Goal: Task Accomplishment & Management: Use online tool/utility

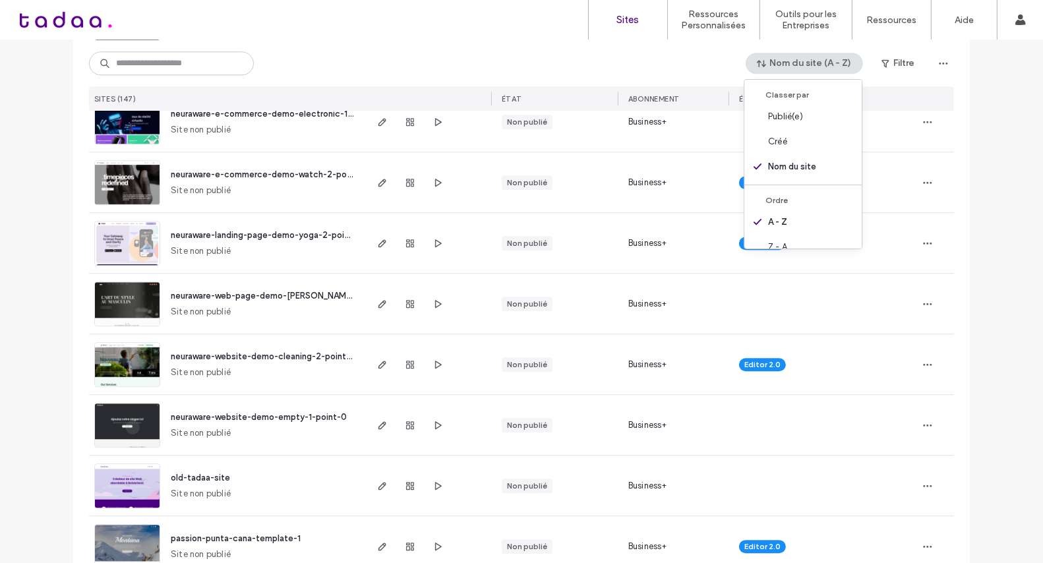
scroll to position [3446, 0]
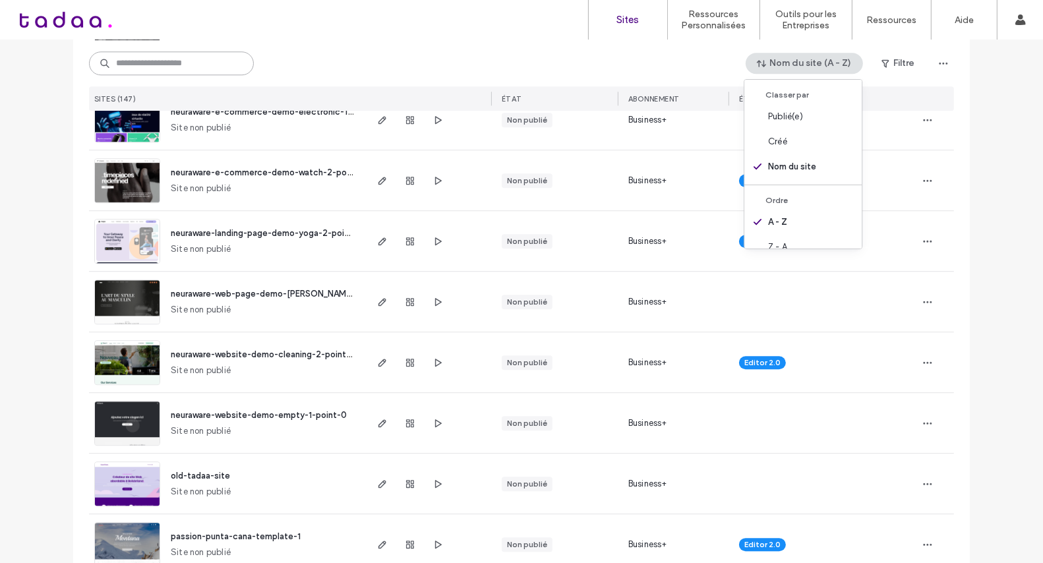
click at [197, 55] on input at bounding box center [171, 63] width 165 height 24
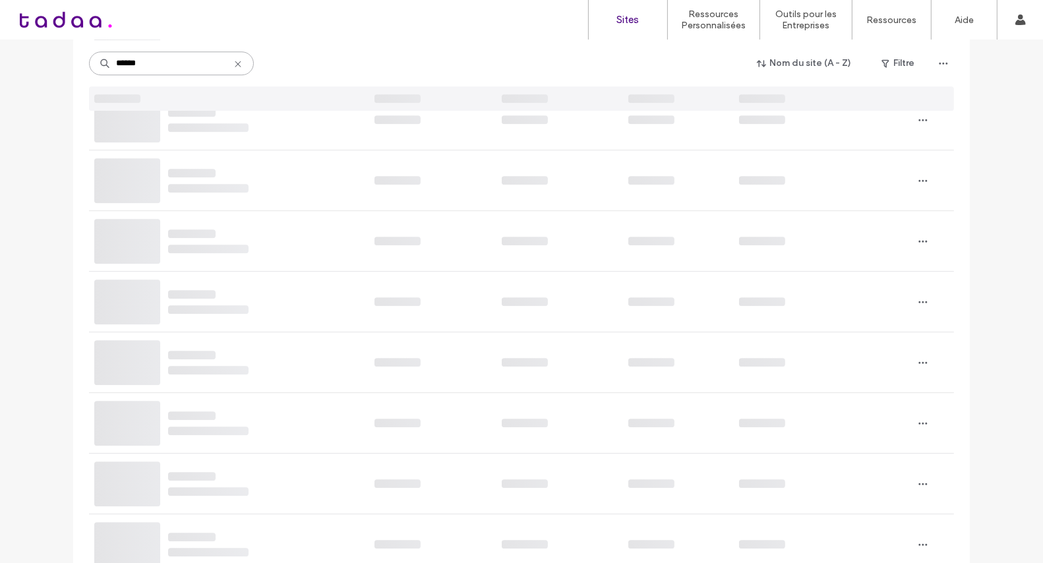
type input "******"
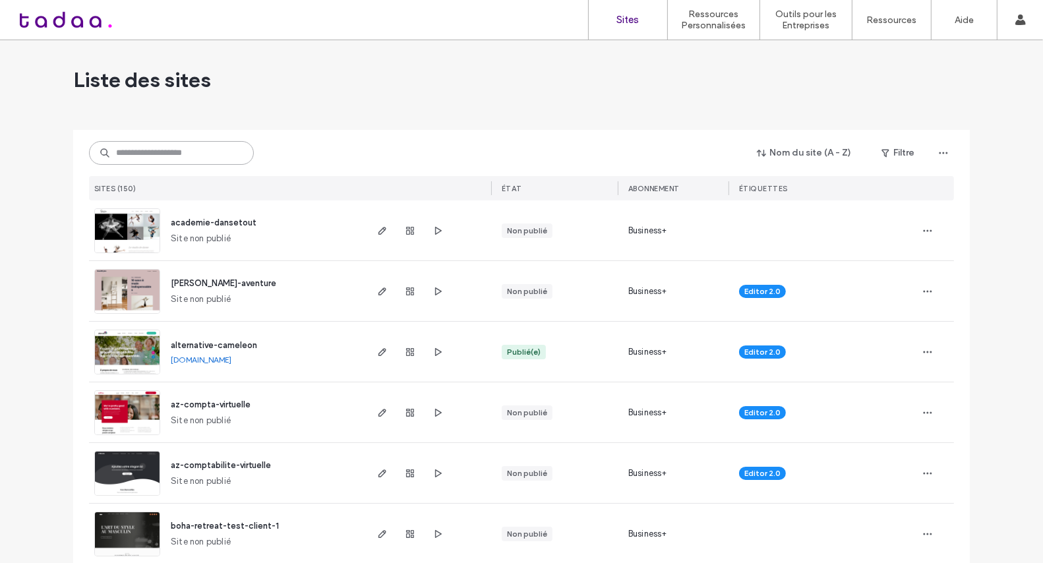
click at [193, 159] on input at bounding box center [171, 153] width 165 height 24
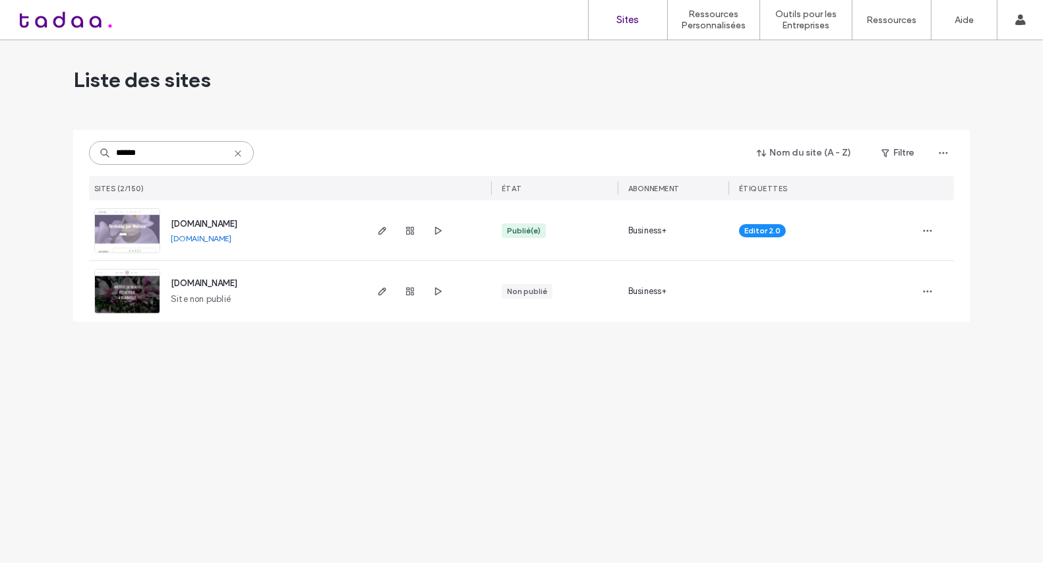
type input "******"
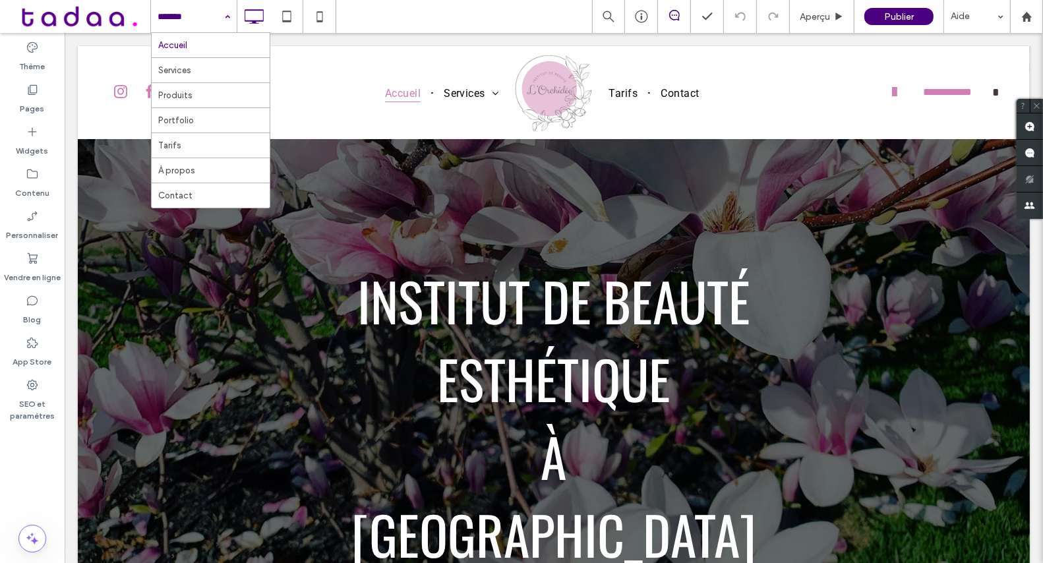
click at [179, 15] on input at bounding box center [191, 16] width 66 height 33
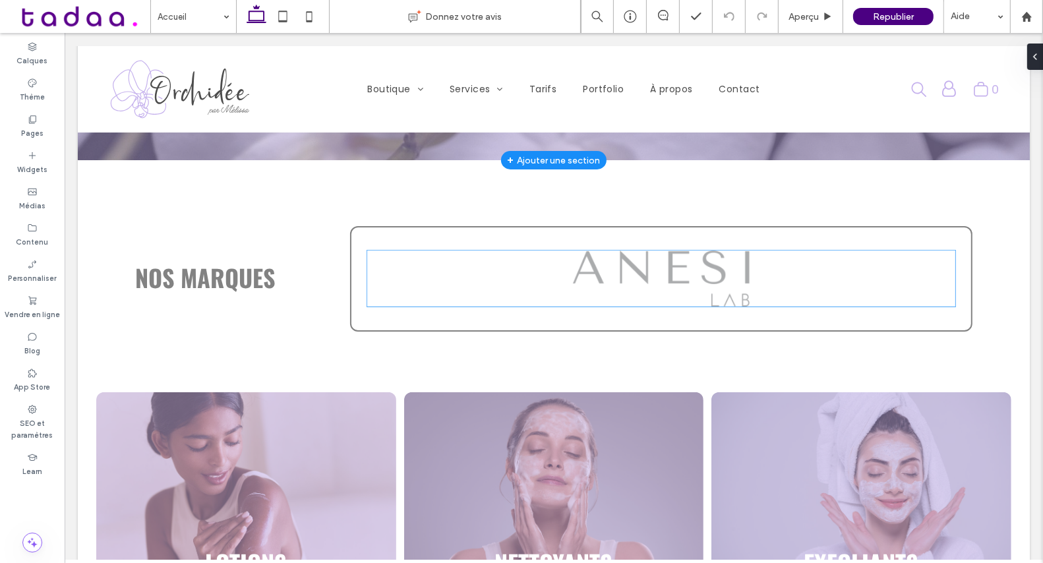
scroll to position [392, 0]
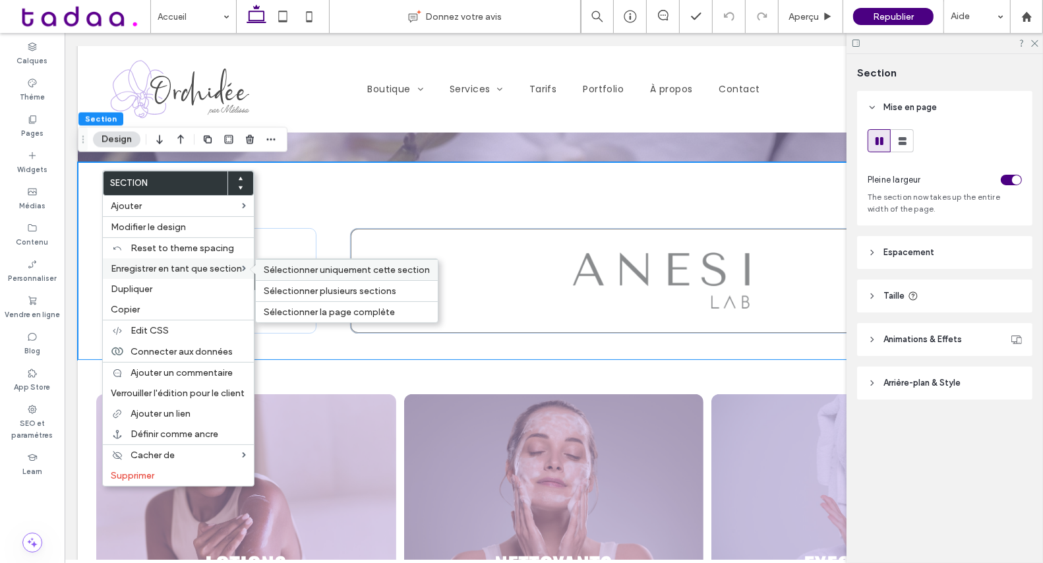
click at [279, 264] on span "Sélectionner uniquement cette section" at bounding box center [347, 269] width 166 height 11
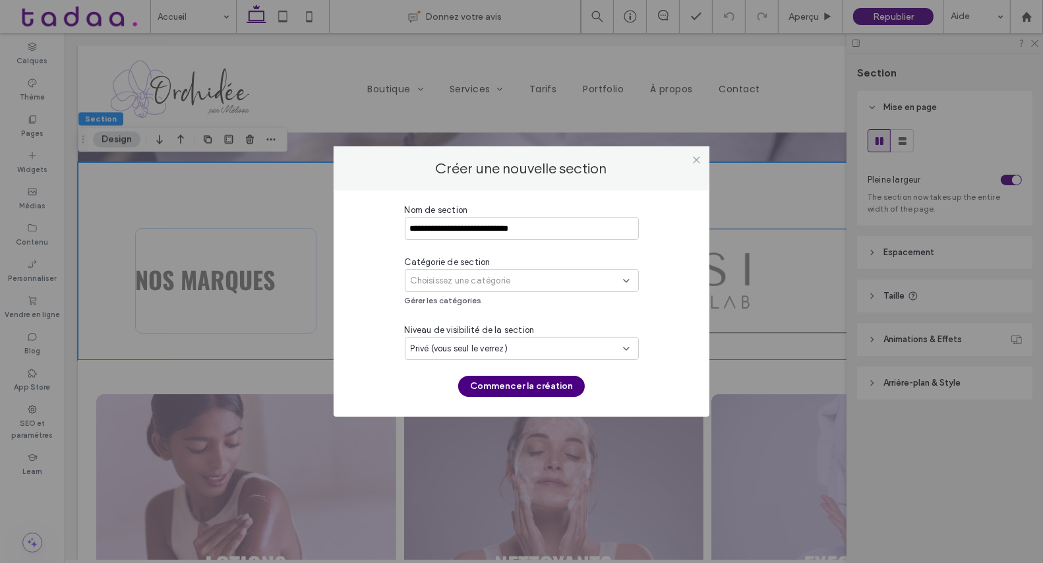
type input "**********"
click at [436, 275] on span "Choisissez une catégorie" at bounding box center [461, 280] width 100 height 13
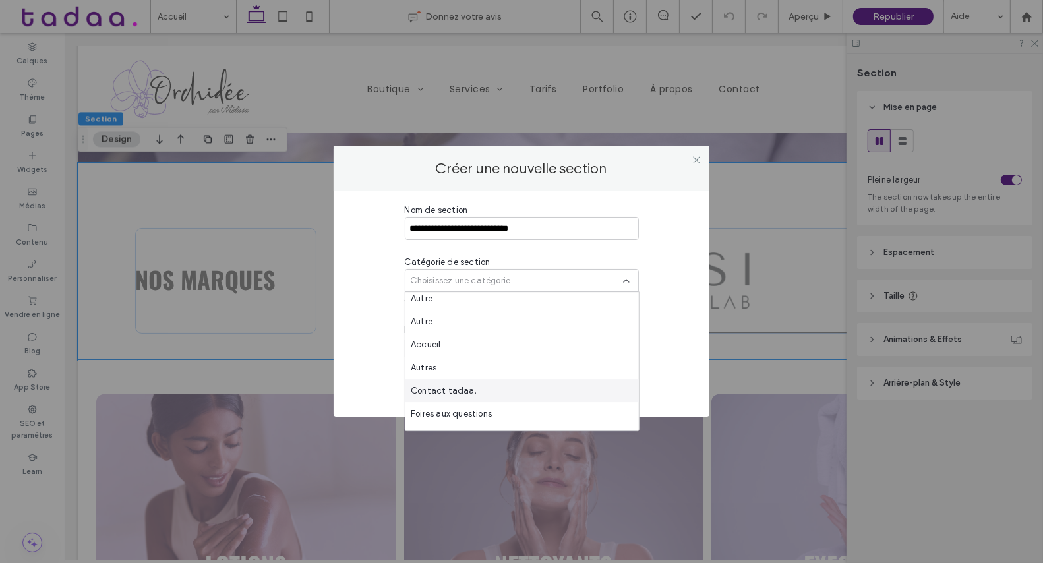
scroll to position [621, 0]
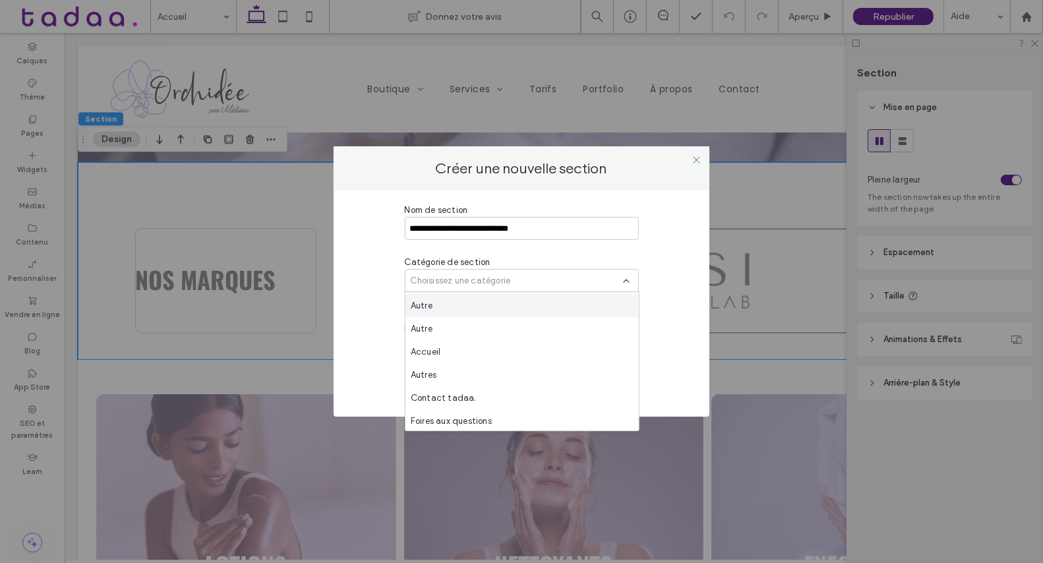
click at [442, 314] on div "Autre" at bounding box center [521, 305] width 233 height 23
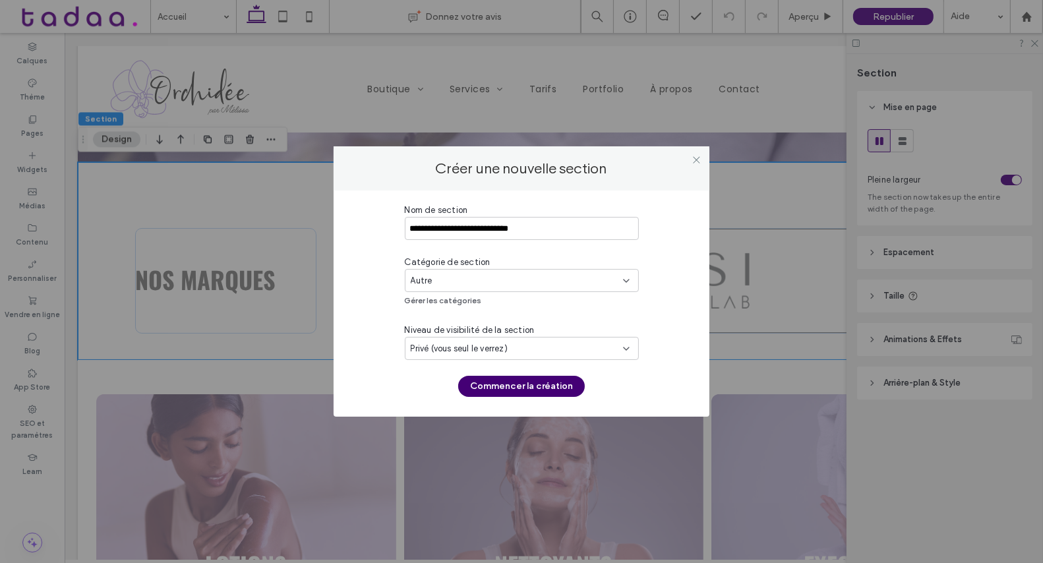
click at [515, 384] on button "Commencer la création" at bounding box center [521, 386] width 127 height 21
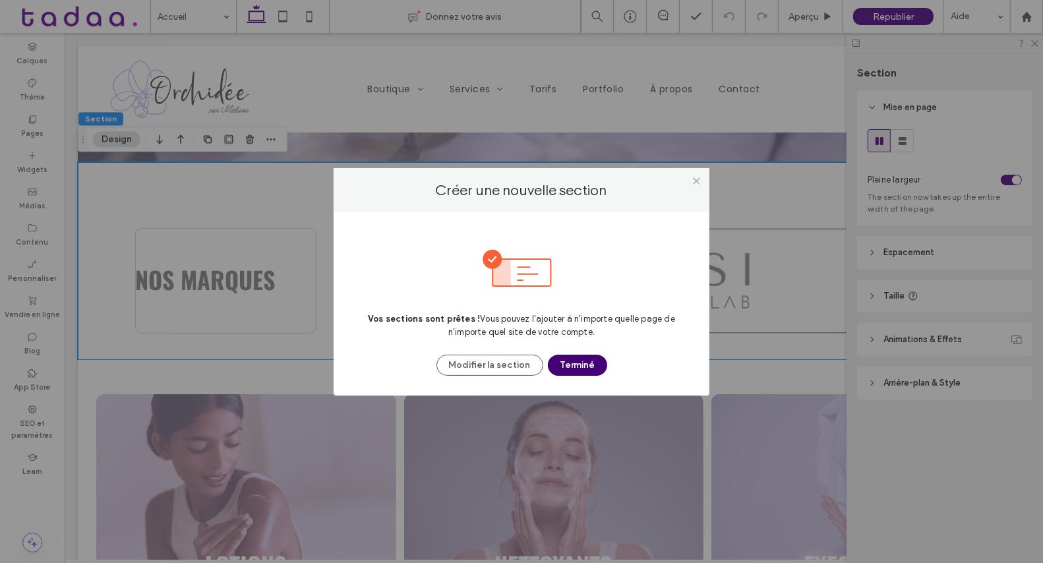
click at [566, 366] on button "Terminé" at bounding box center [577, 365] width 59 height 21
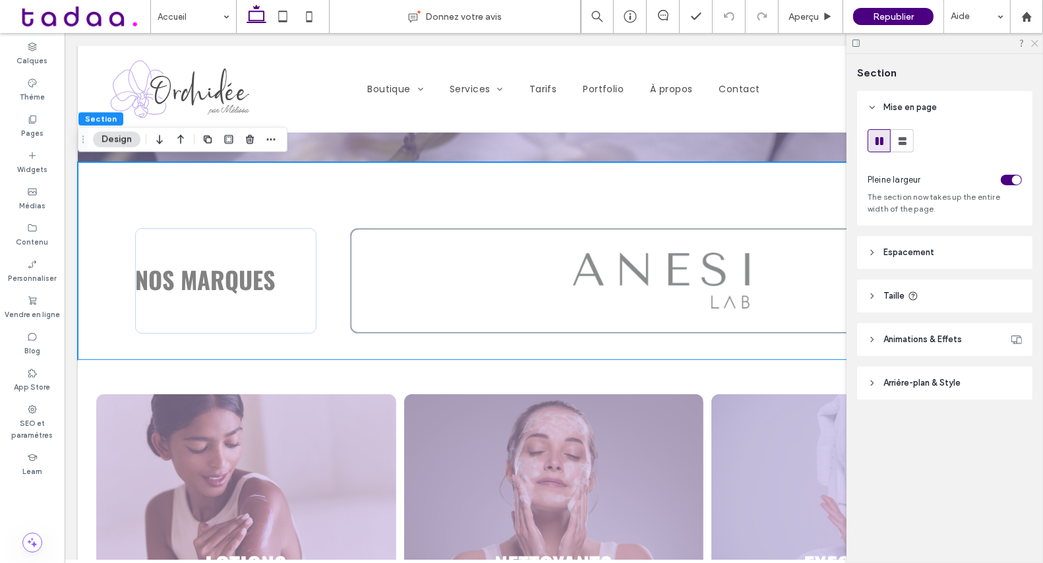
click at [1034, 45] on icon at bounding box center [1034, 42] width 9 height 9
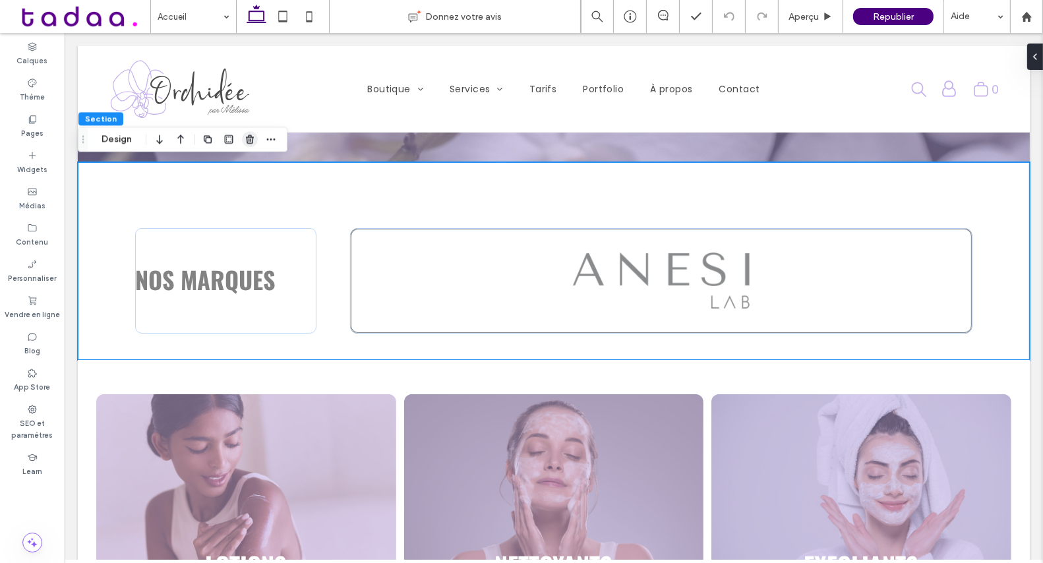
click at [249, 138] on icon "button" at bounding box center [250, 139] width 11 height 11
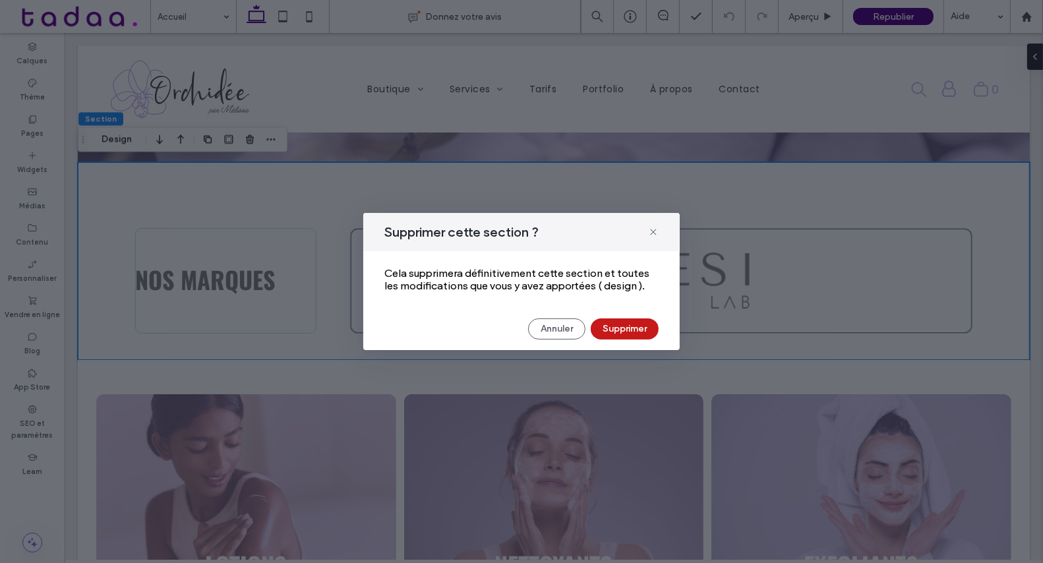
click at [604, 332] on button "Supprimer" at bounding box center [625, 328] width 68 height 21
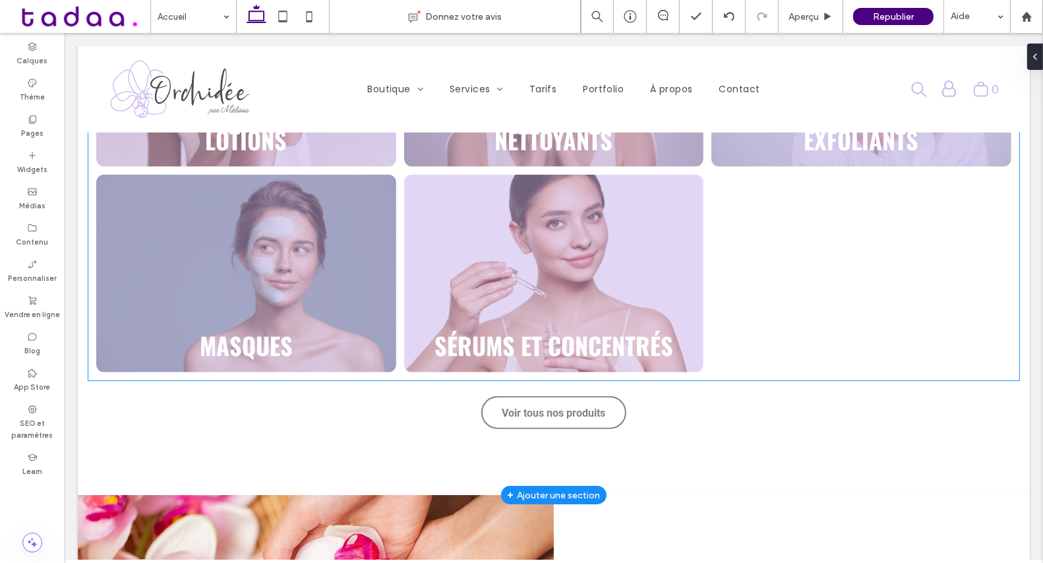
scroll to position [624, 0]
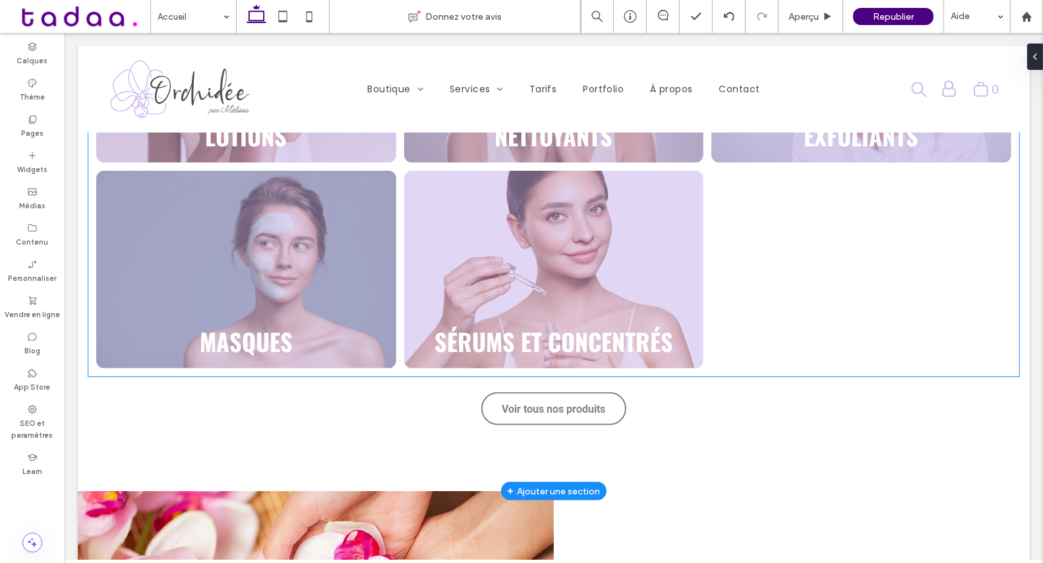
click at [599, 337] on link at bounding box center [553, 270] width 318 height 210
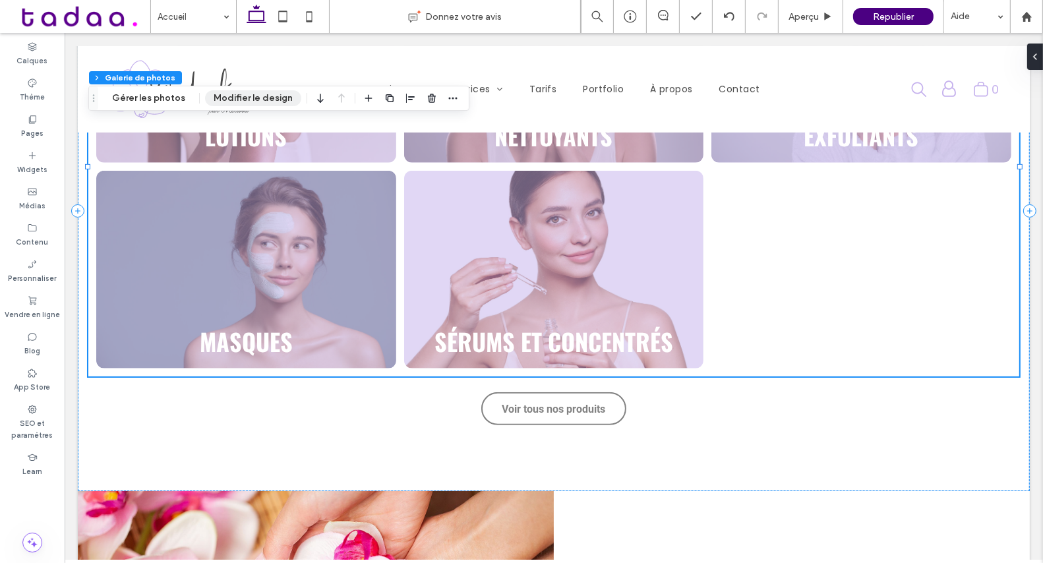
click at [221, 96] on button "Modifier le design" at bounding box center [253, 98] width 96 height 16
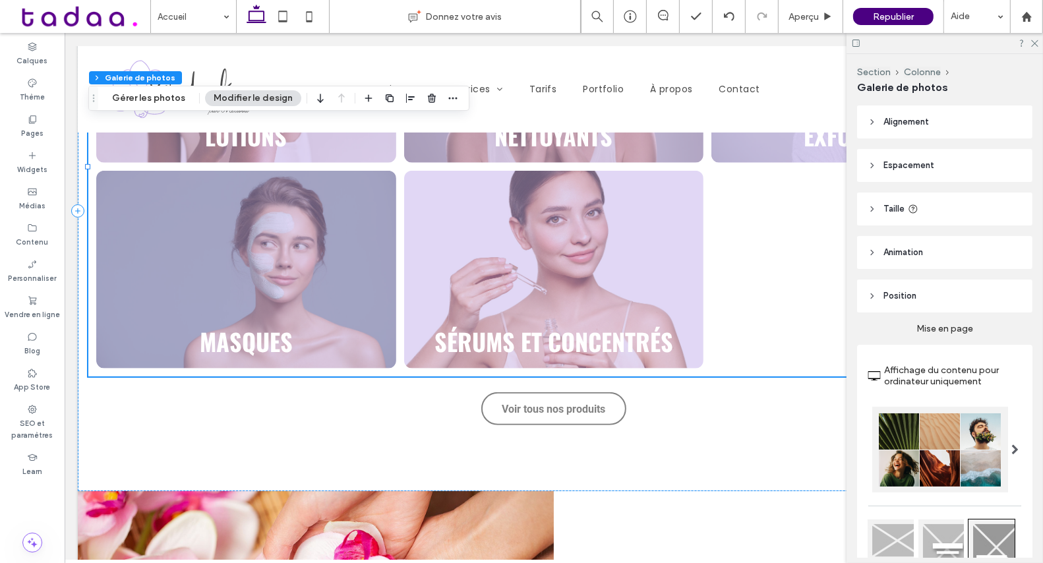
click at [898, 132] on header "Alignement" at bounding box center [944, 121] width 175 height 33
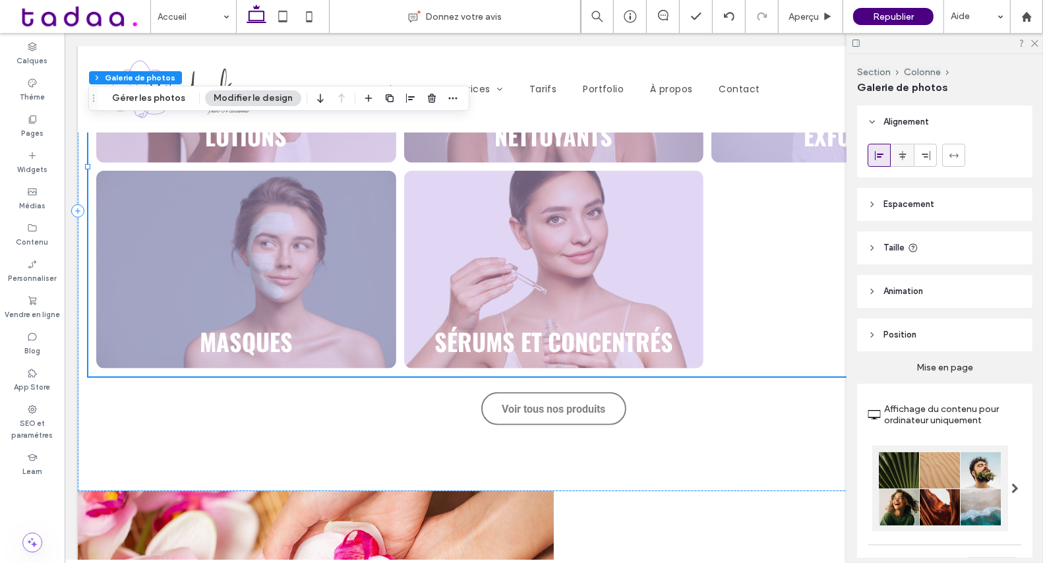
click at [898, 152] on icon at bounding box center [902, 155] width 11 height 11
click at [1036, 41] on icon at bounding box center [1034, 42] width 9 height 9
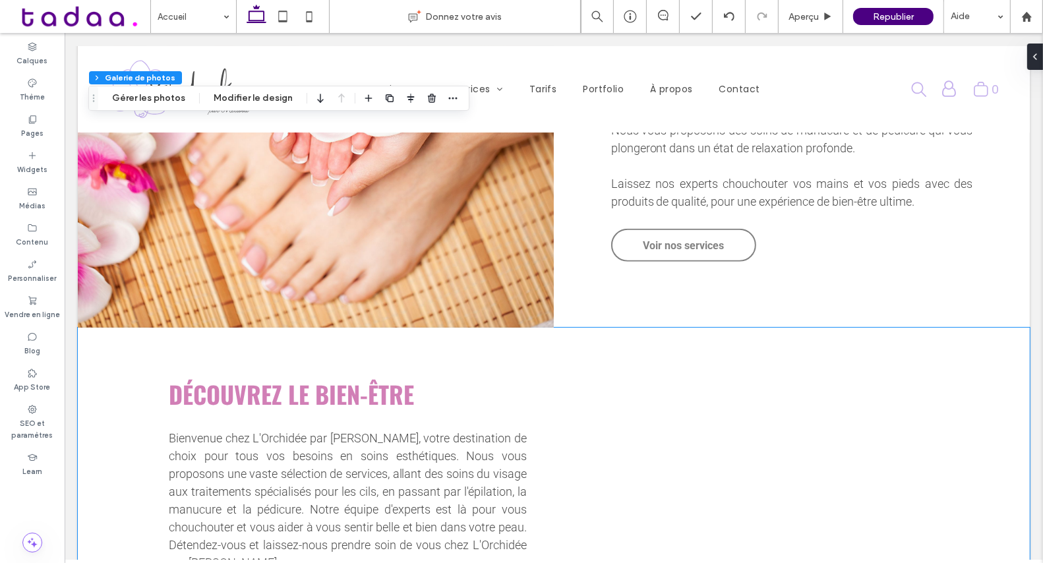
scroll to position [1125, 0]
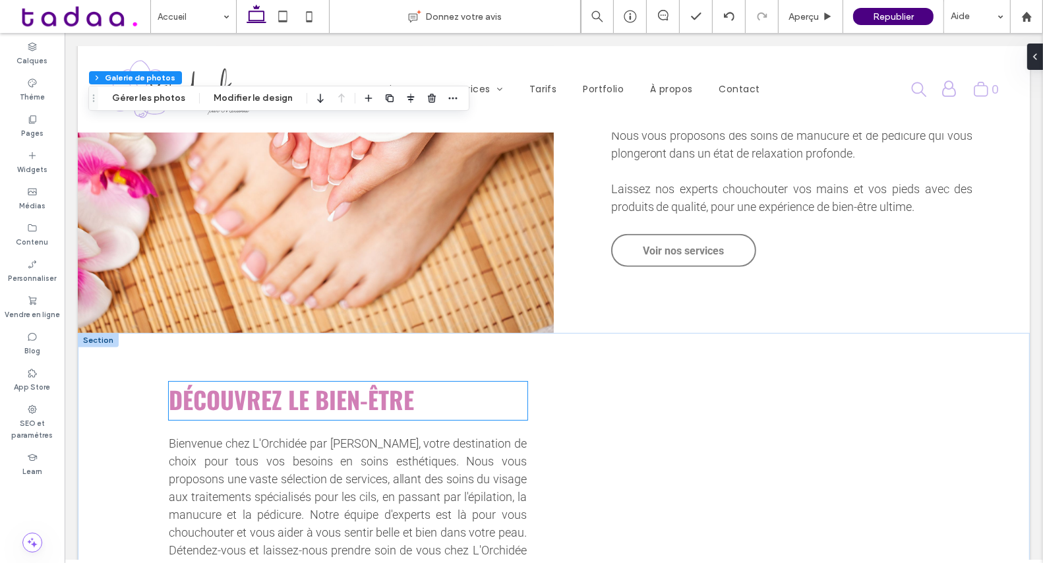
click at [247, 388] on strong "Découvrez le bien-être" at bounding box center [290, 399] width 245 height 35
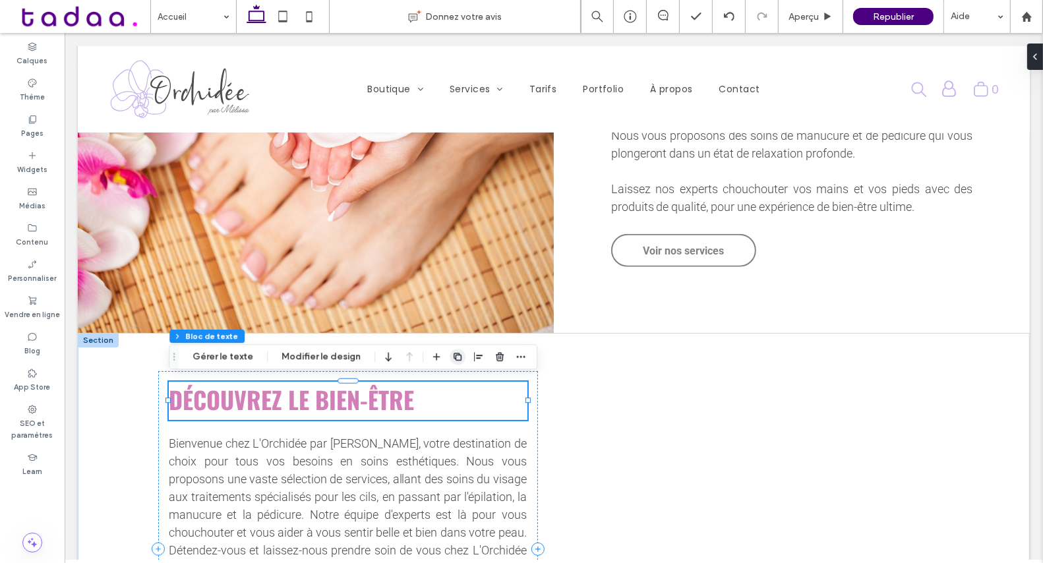
click at [452, 358] on icon "button" at bounding box center [457, 356] width 11 height 11
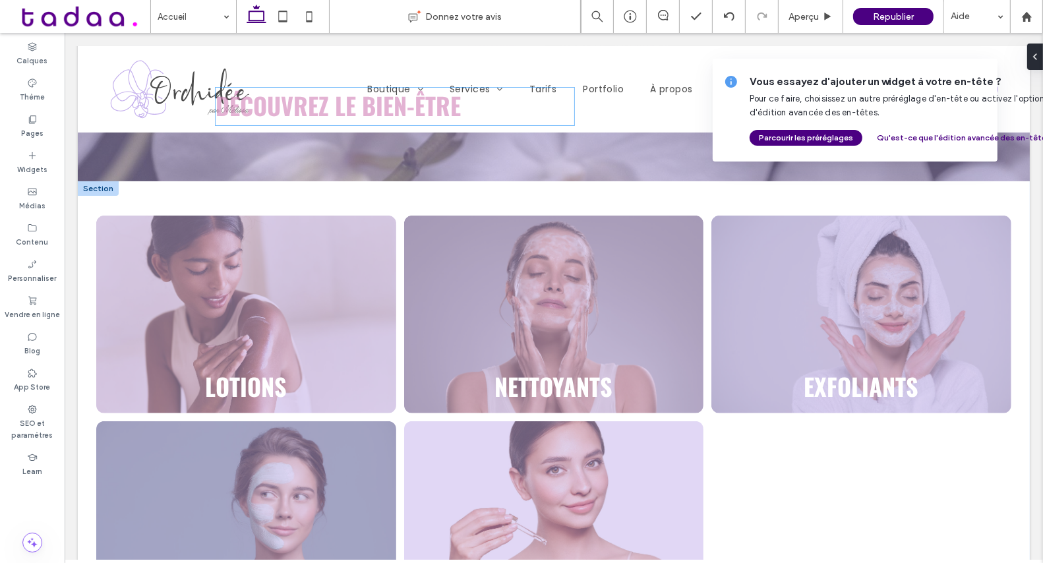
scroll to position [363, 0]
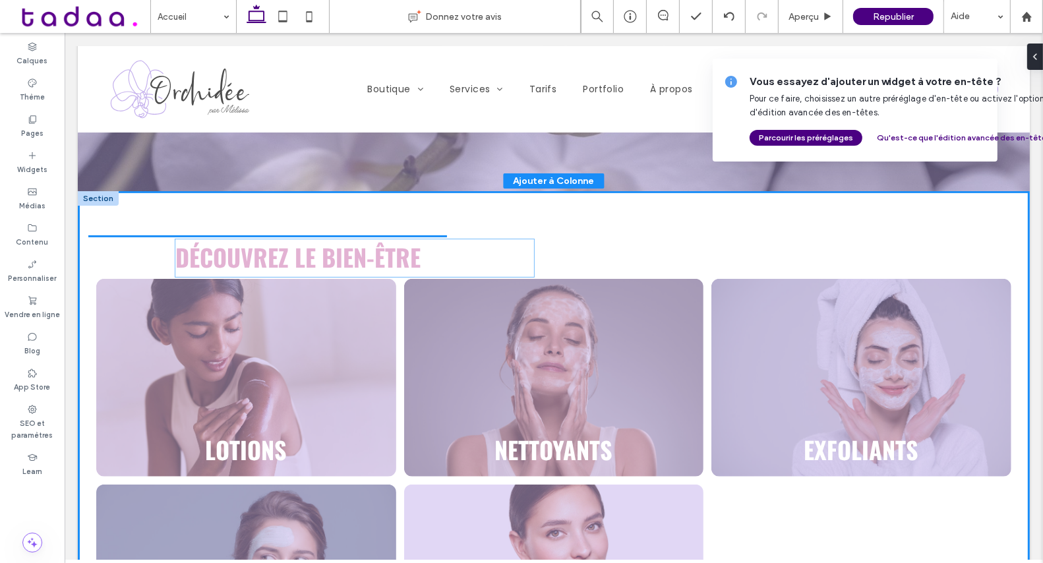
drag, startPoint x: 274, startPoint y: 537, endPoint x: 280, endPoint y: 258, distance: 278.9
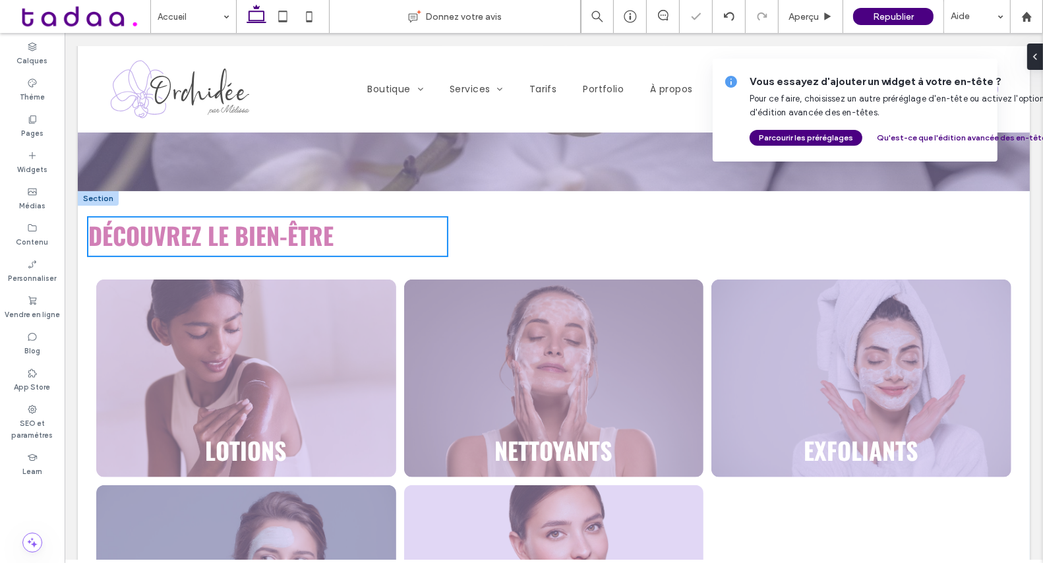
type input "**"
type input "****"
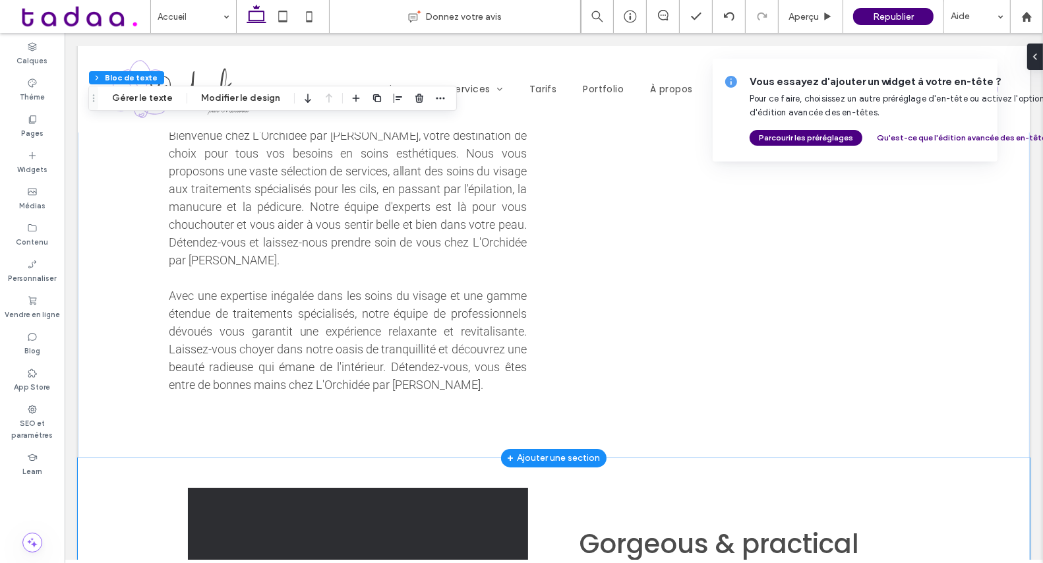
scroll to position [1465, 0]
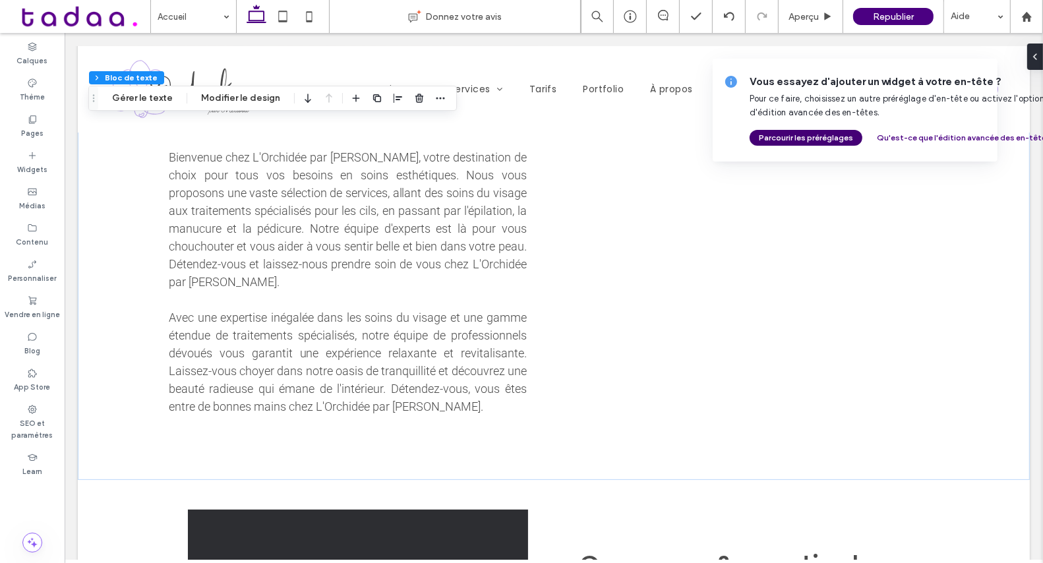
click at [840, 143] on button "Parcourir les préréglages" at bounding box center [806, 138] width 113 height 16
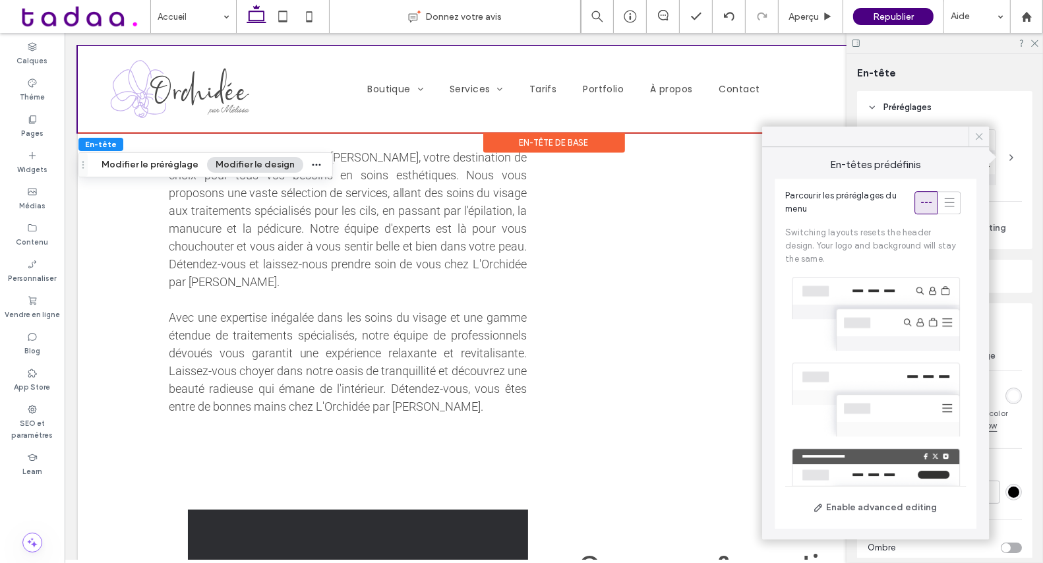
click at [984, 131] on icon at bounding box center [979, 137] width 12 height 12
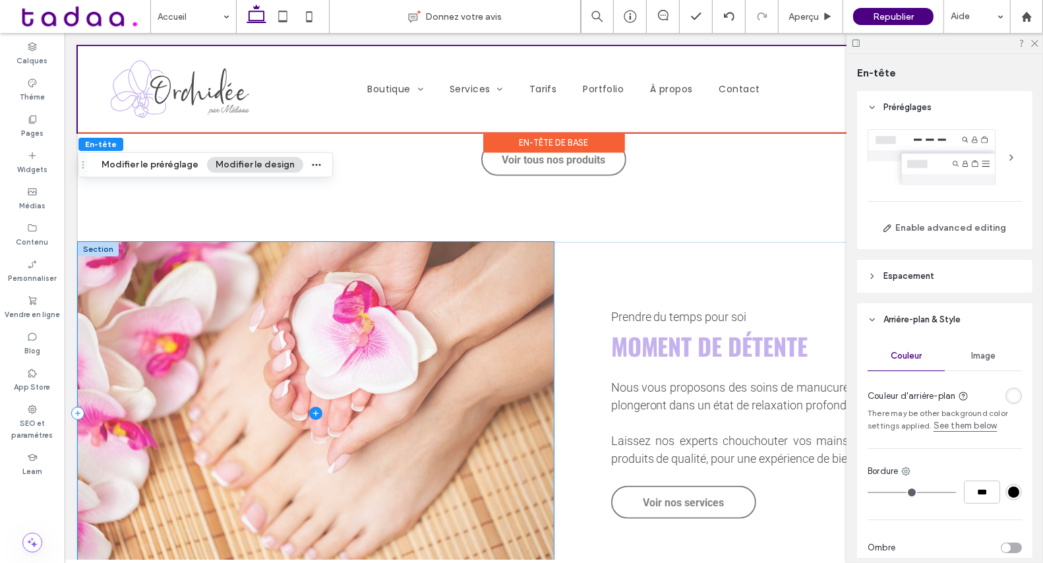
scroll to position [930, 0]
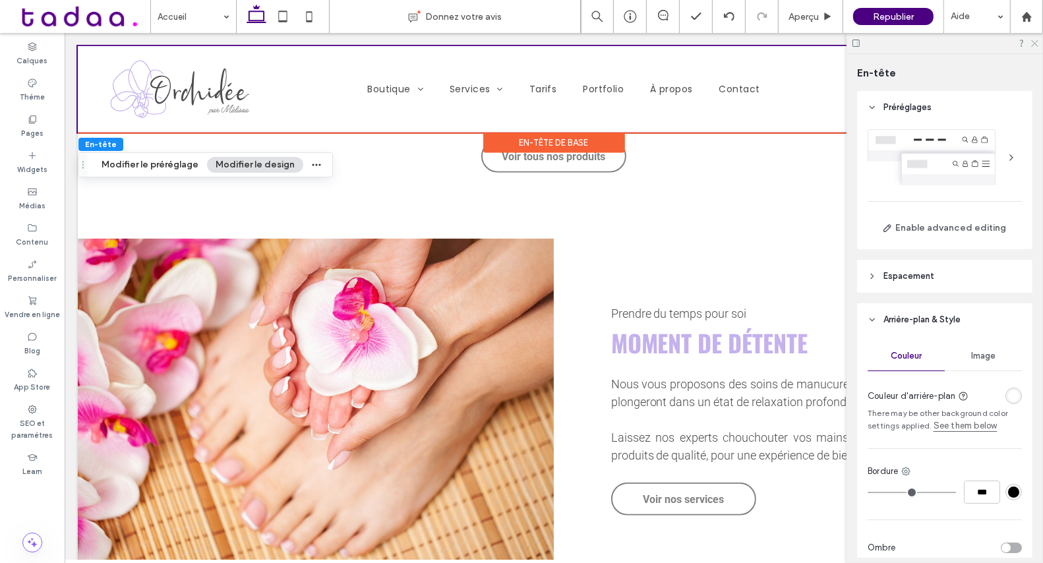
click at [1035, 43] on use at bounding box center [1034, 43] width 7 height 7
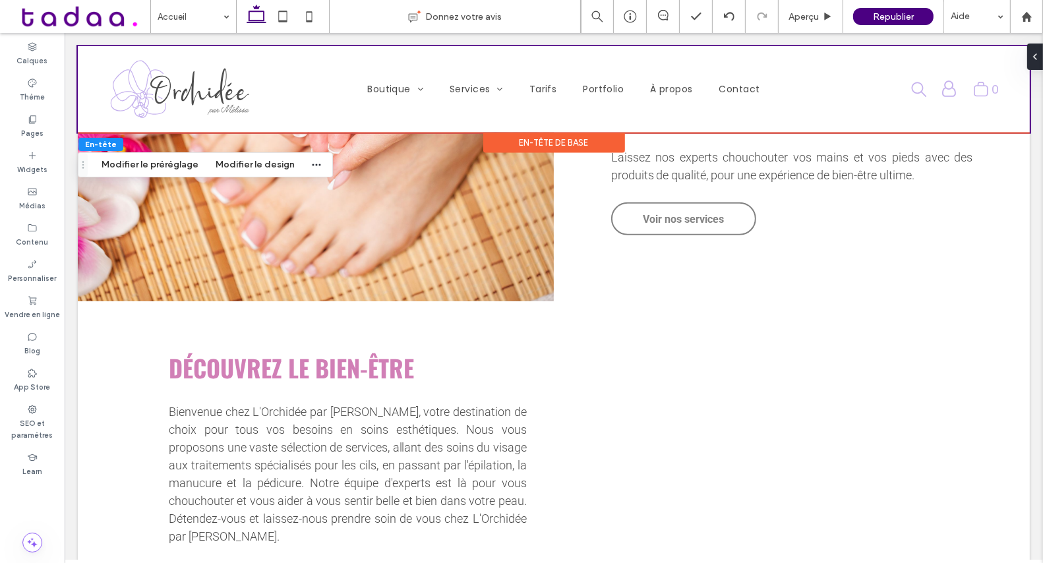
scroll to position [1149, 0]
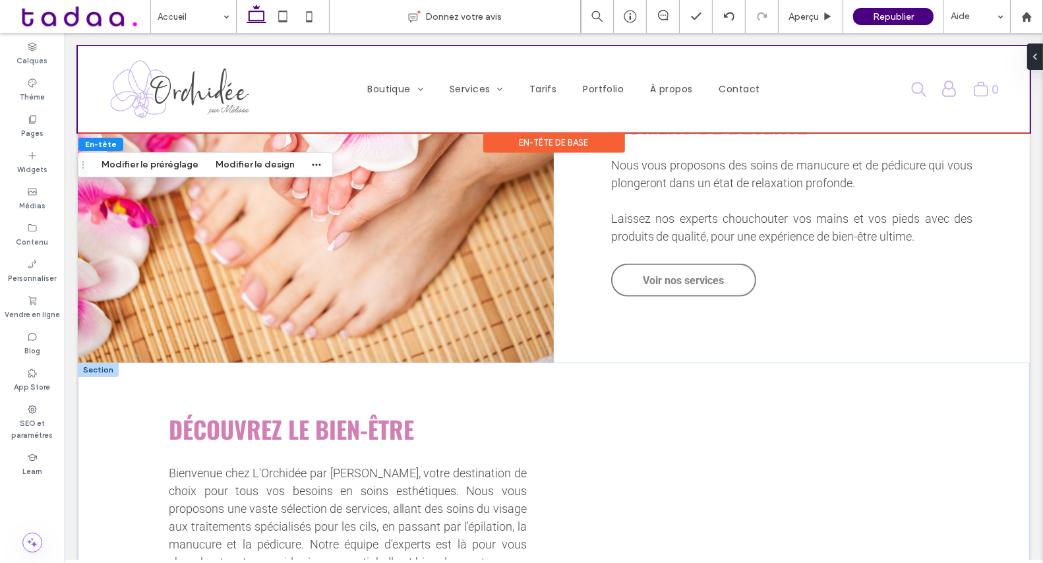
click at [106, 366] on div at bounding box center [97, 370] width 41 height 15
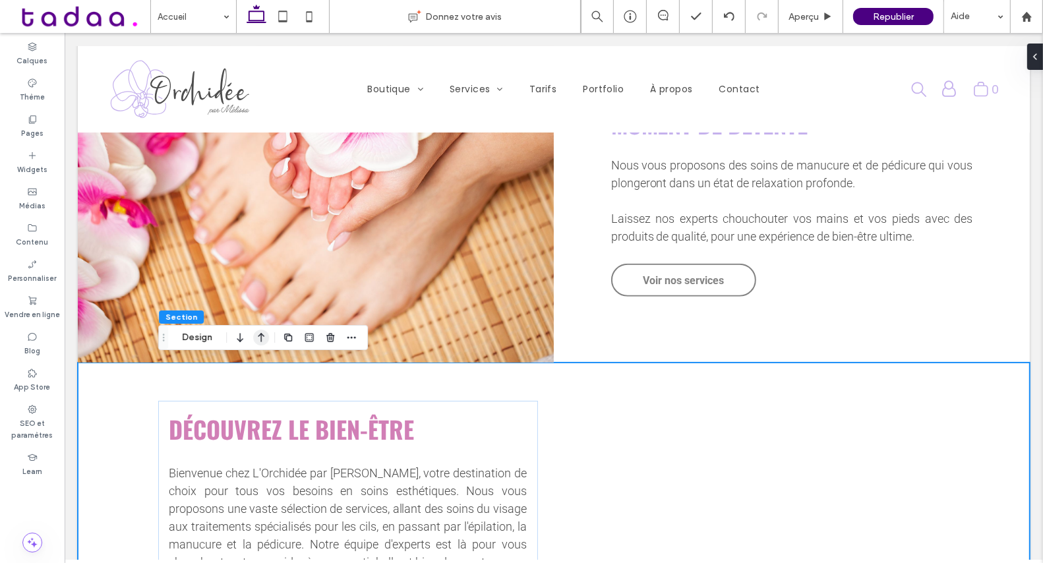
click at [262, 338] on icon "button" at bounding box center [261, 338] width 16 height 24
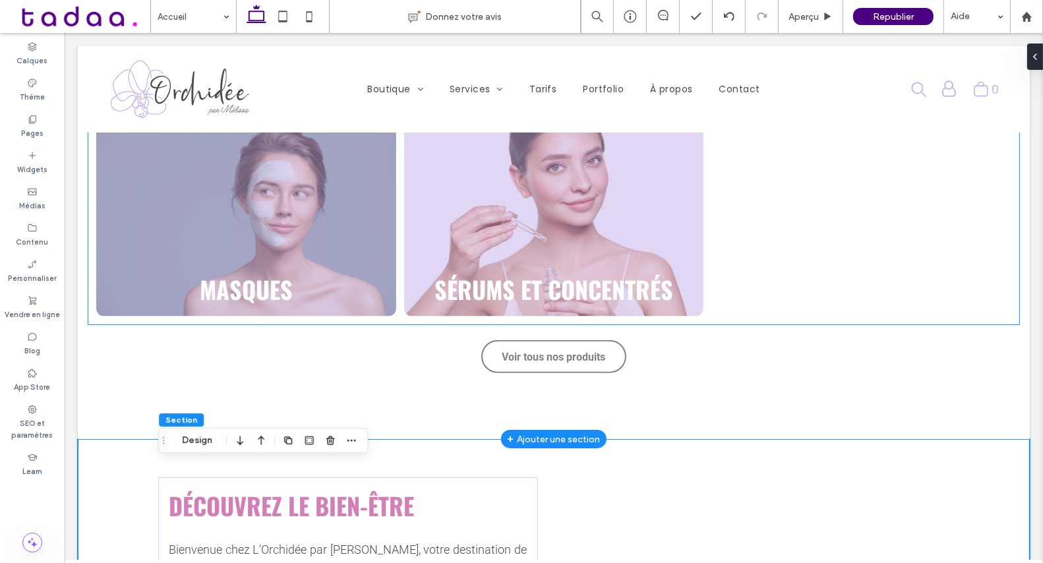
scroll to position [733, 0]
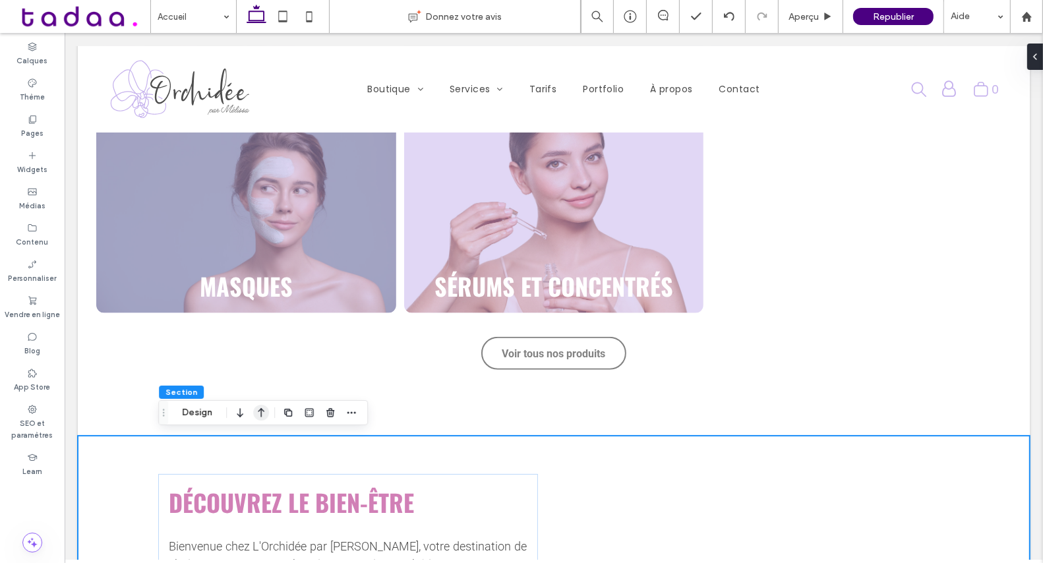
click at [259, 409] on icon "button" at bounding box center [261, 413] width 16 height 24
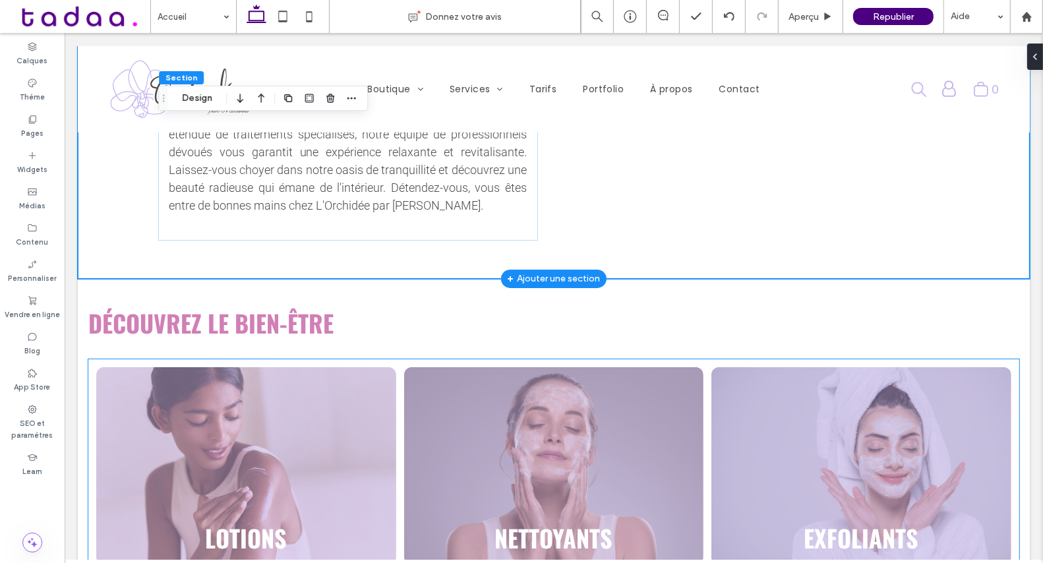
scroll to position [709, 0]
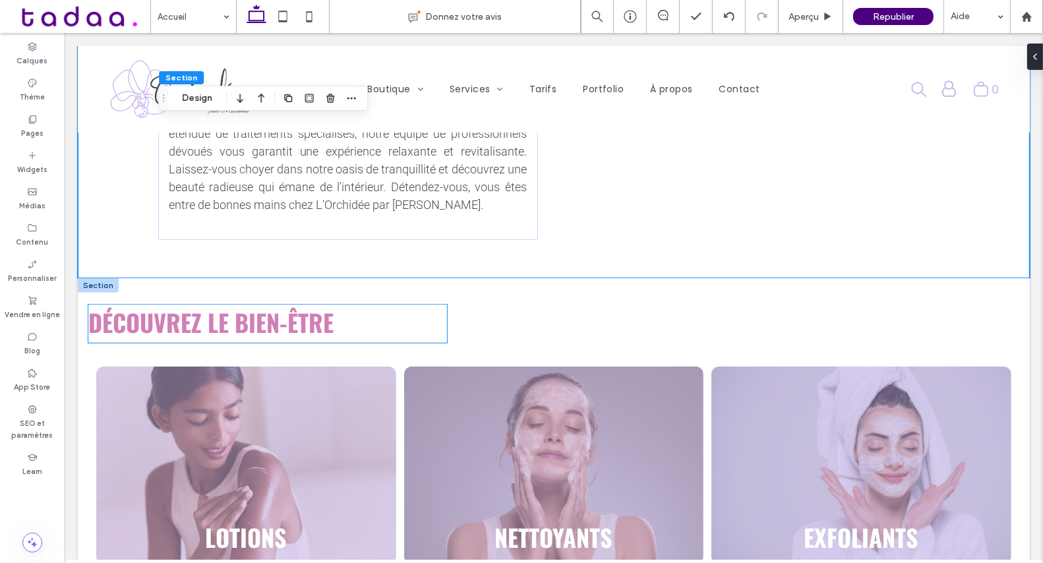
click at [322, 321] on strong "Découvrez le bien-être" at bounding box center [210, 322] width 245 height 35
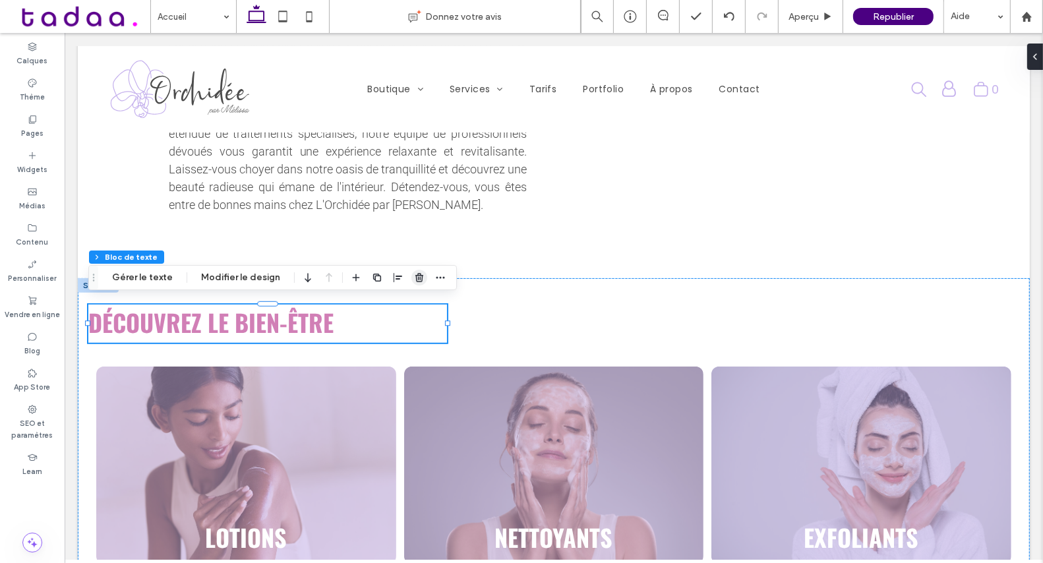
click at [411, 283] on span "button" at bounding box center [419, 278] width 16 height 16
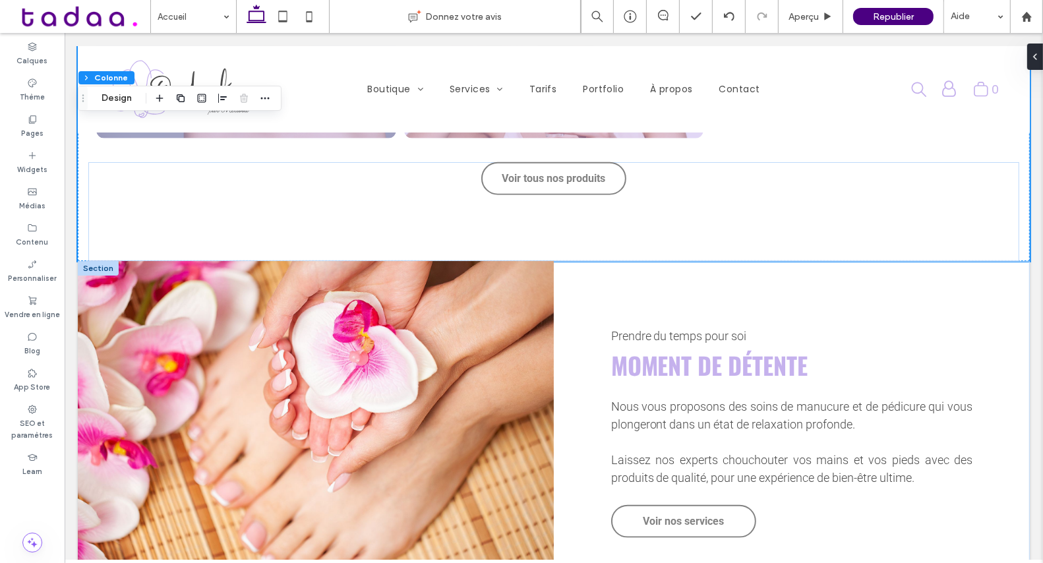
scroll to position [1297, 0]
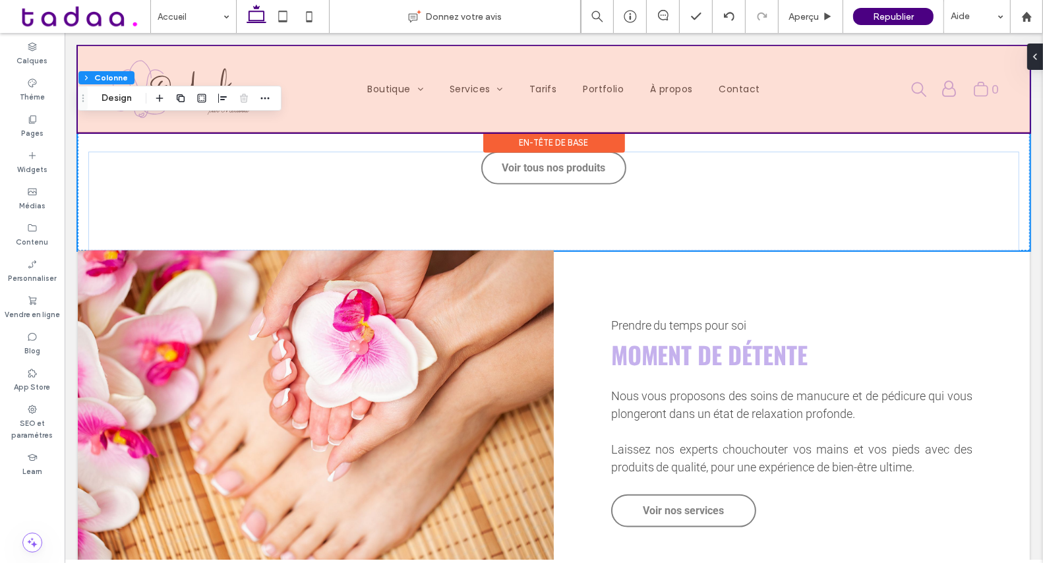
click at [485, 91] on div at bounding box center [553, 89] width 952 height 86
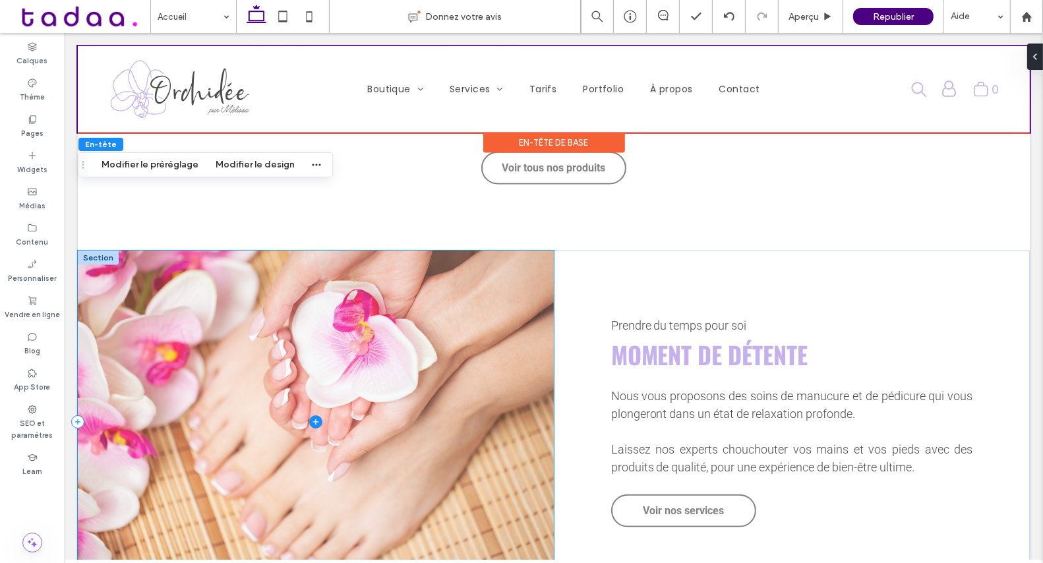
click at [345, 380] on span at bounding box center [315, 421] width 476 height 343
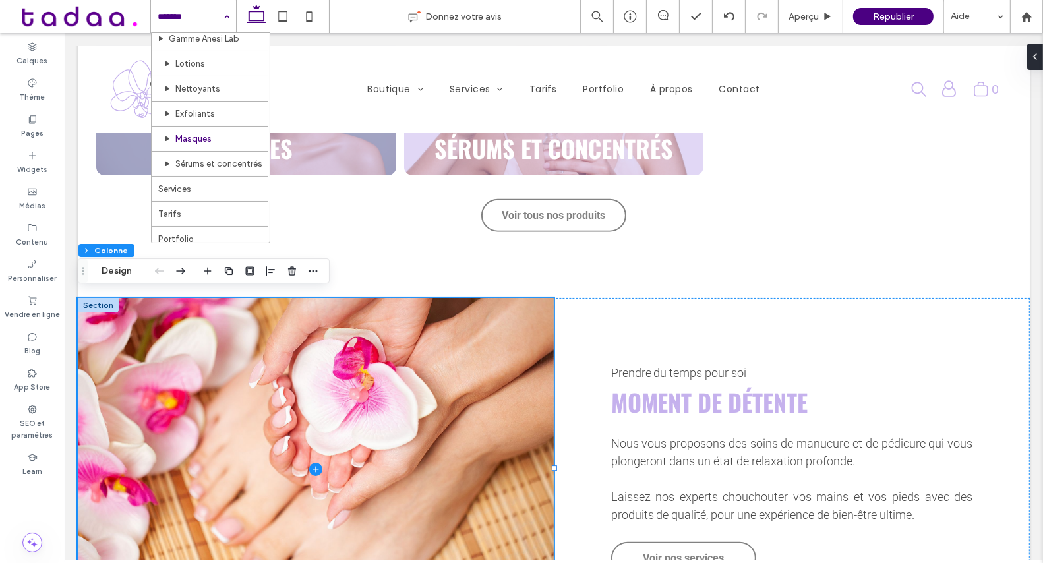
scroll to position [79, 0]
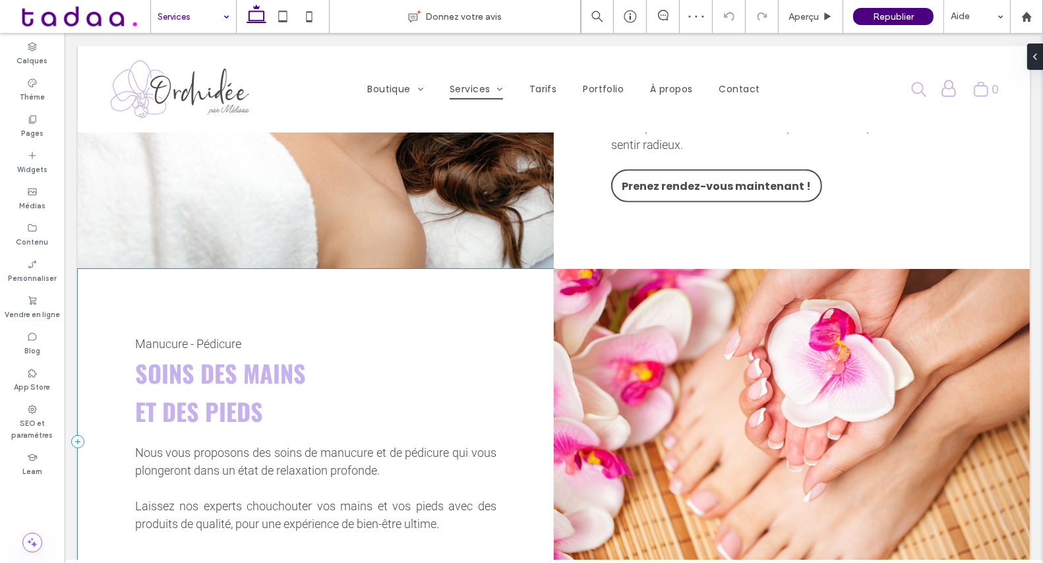
scroll to position [811, 0]
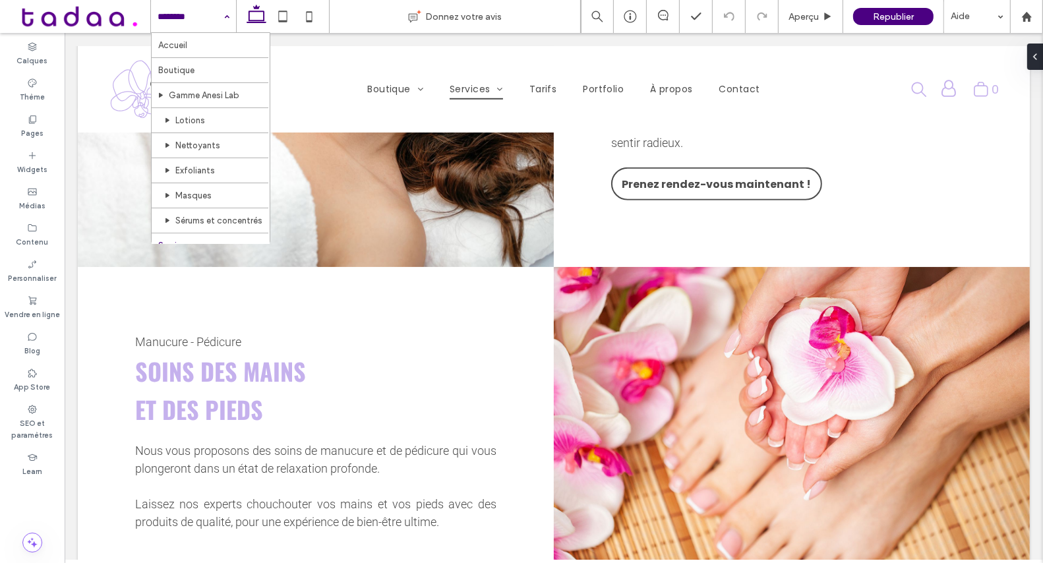
click at [180, 17] on input at bounding box center [190, 16] width 65 height 33
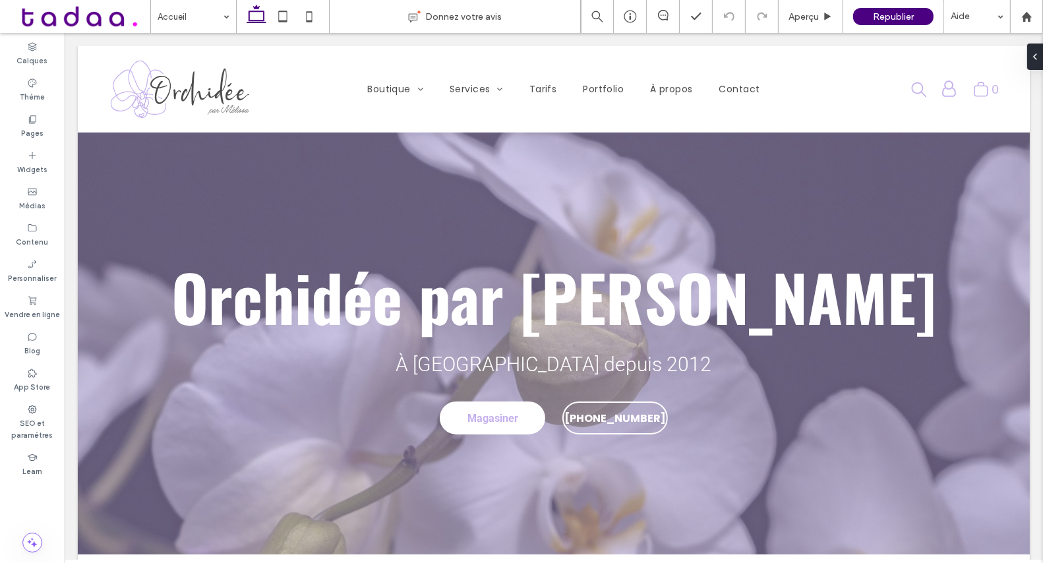
scroll to position [0, 0]
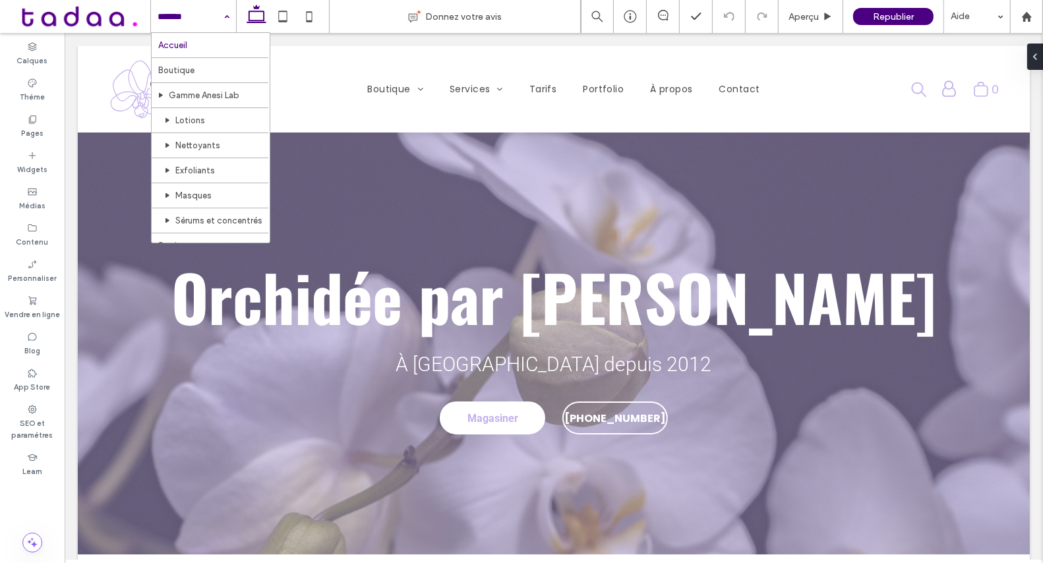
click at [186, 19] on input at bounding box center [190, 16] width 65 height 33
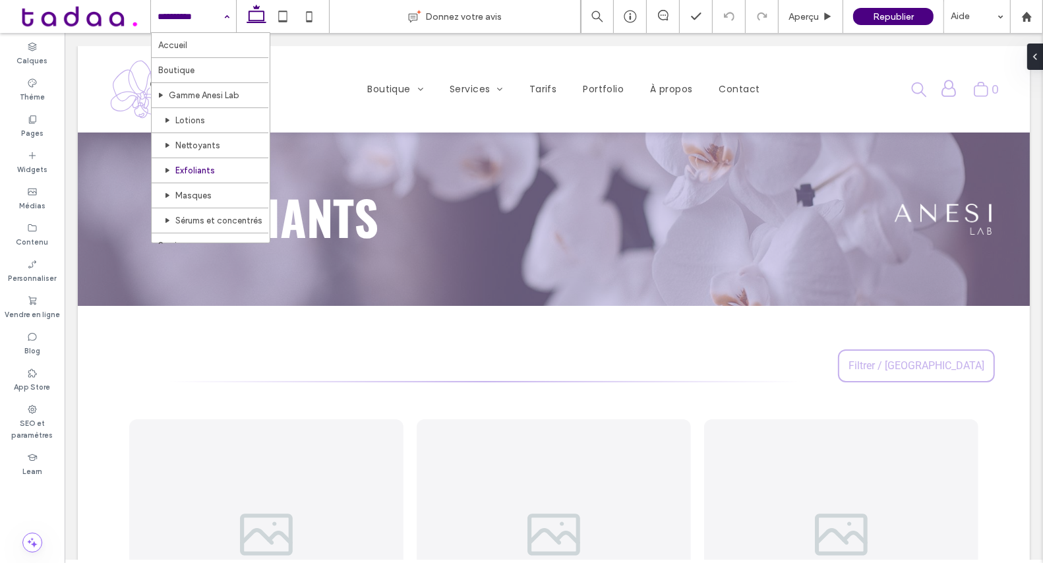
click at [210, 21] on input at bounding box center [190, 16] width 65 height 33
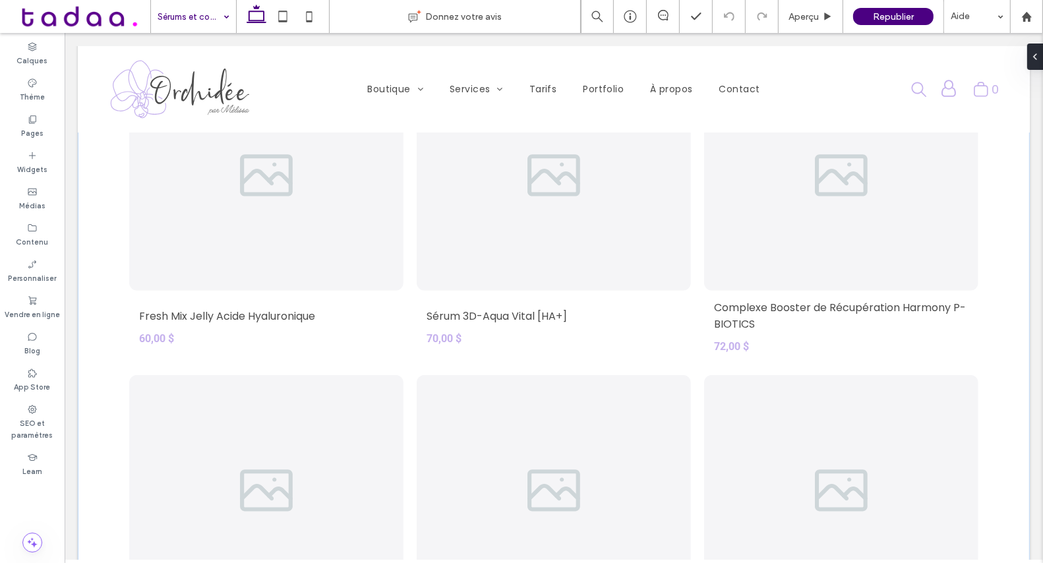
scroll to position [355, 0]
